Goal: Find specific page/section: Find specific page/section

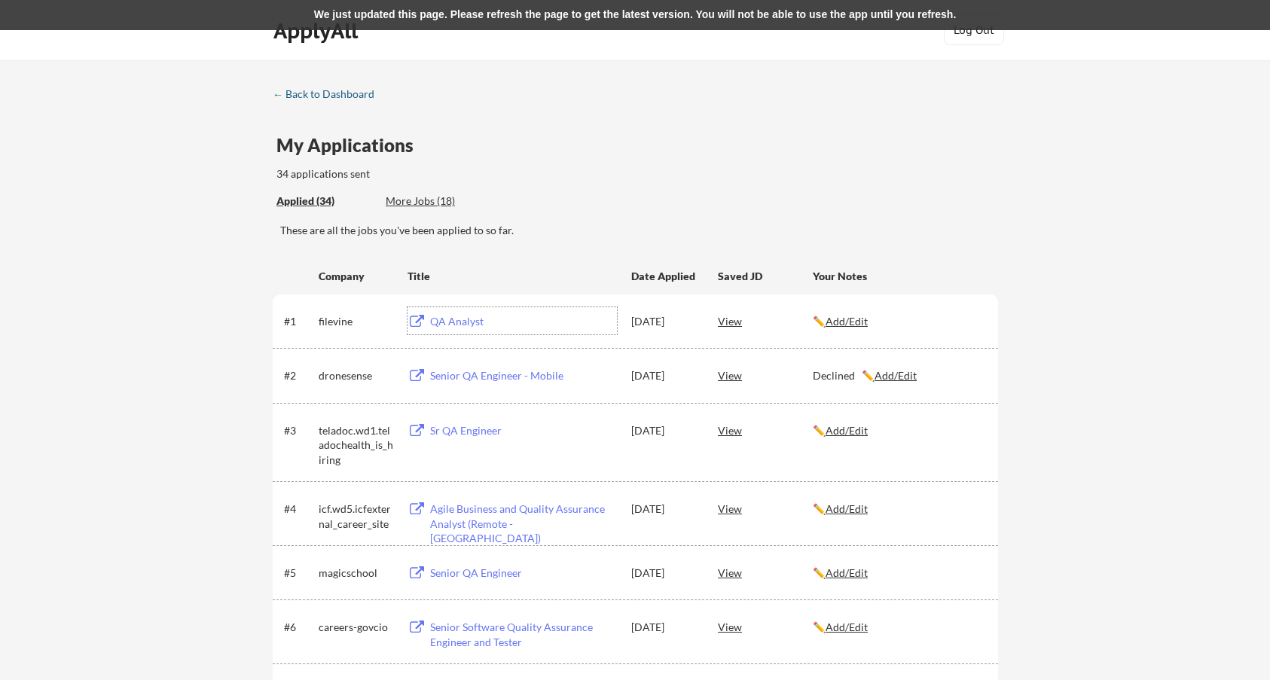
click at [309, 94] on div "← Back to Dashboard" at bounding box center [329, 94] width 113 height 11
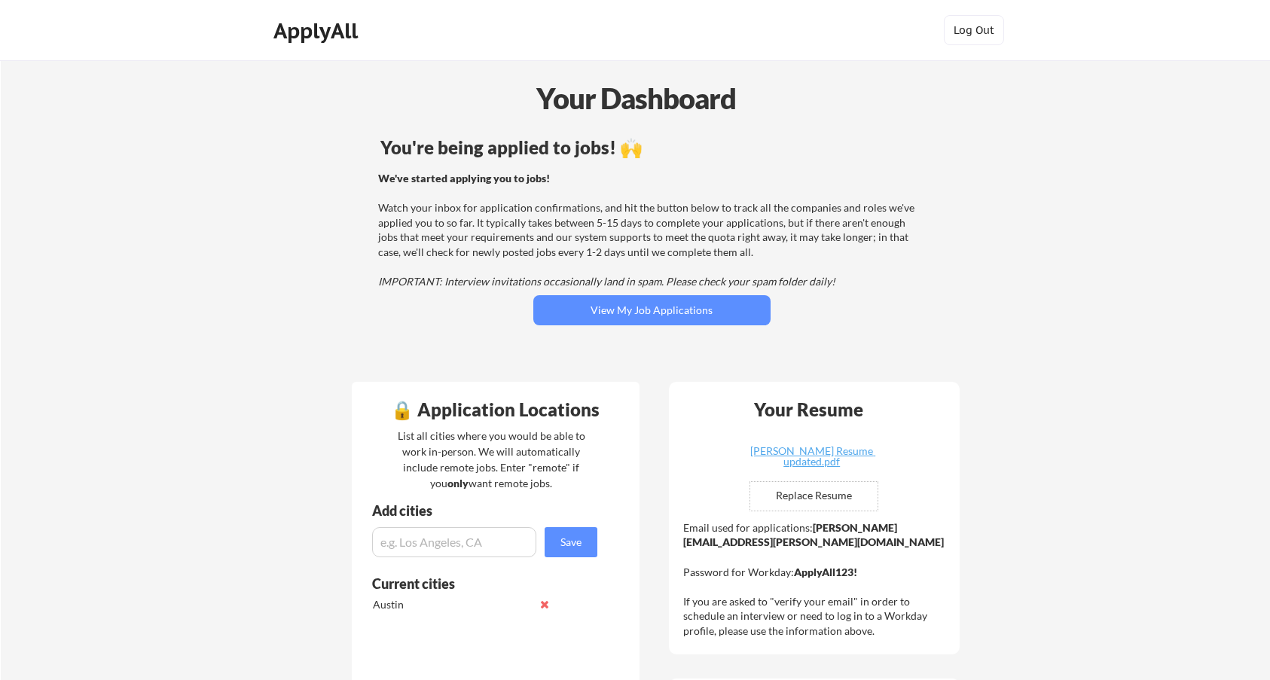
click at [332, 35] on div "ApplyAll" at bounding box center [317, 31] width 89 height 26
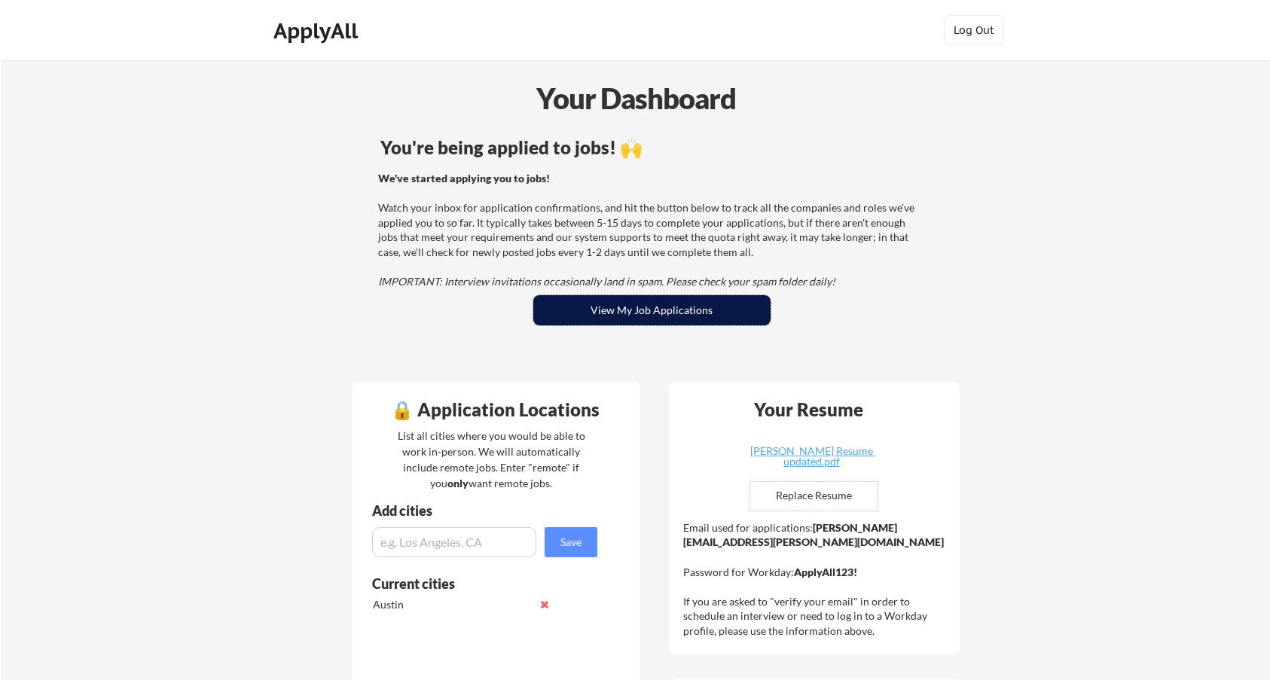
click at [659, 311] on button "View My Job Applications" at bounding box center [651, 310] width 237 height 30
